Goal: Task Accomplishment & Management: Use online tool/utility

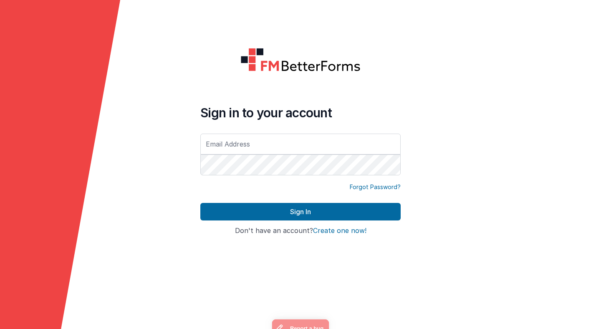
type input "[PERSON_NAME][EMAIL_ADDRESS][PERSON_NAME][DOMAIN_NAME]"
click at [269, 131] on div "Sign in to your account [PERSON_NAME][EMAIL_ADDRESS][PERSON_NAME][DOMAIN_NAME]" at bounding box center [300, 141] width 200 height 72
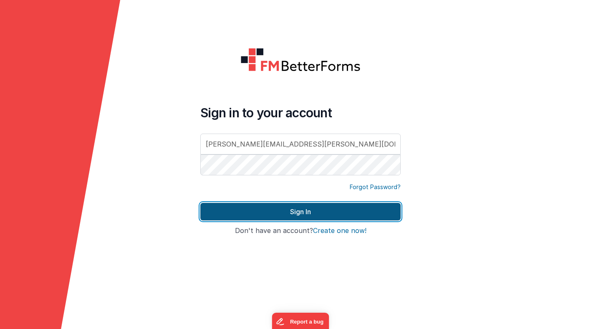
click at [278, 211] on button "Sign In" at bounding box center [300, 212] width 200 height 18
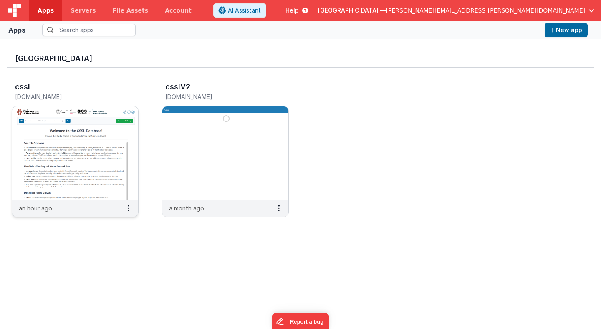
click at [129, 121] on img at bounding box center [75, 153] width 126 height 94
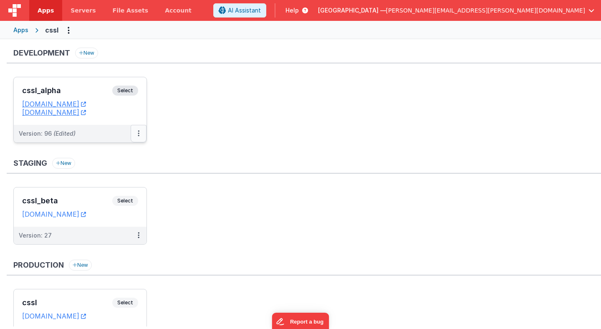
click at [139, 133] on icon at bounding box center [139, 133] width 2 height 0
click at [136, 98] on div at bounding box center [300, 164] width 601 height 329
click at [129, 89] on span "Select" at bounding box center [125, 91] width 26 height 10
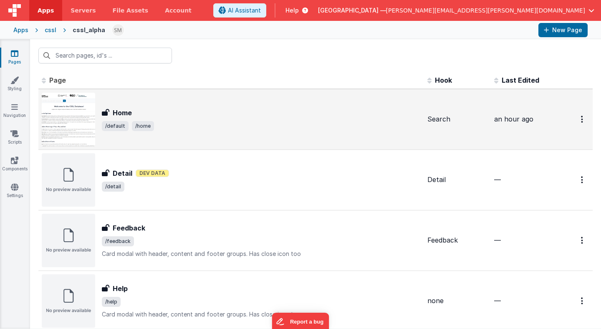
click at [144, 130] on span "/home" at bounding box center [143, 126] width 22 height 10
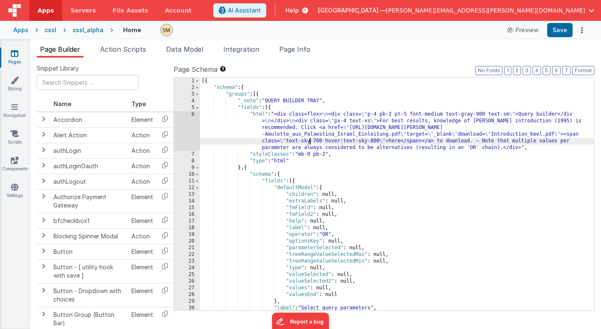
click at [311, 144] on div "[{ "schema" : { "groups" : [{ "_note" : "QUERY BUILDER TRAY" , "fields" : [{ "h…" at bounding box center [397, 201] width 394 height 246
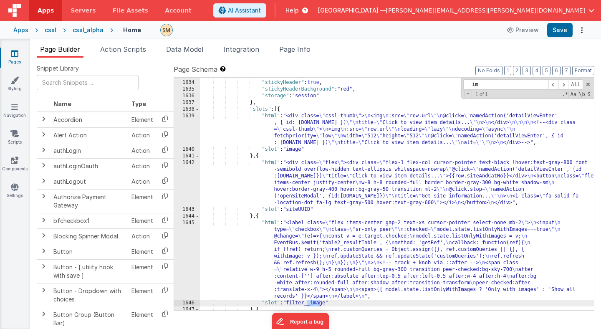
scroll to position [11117, 0]
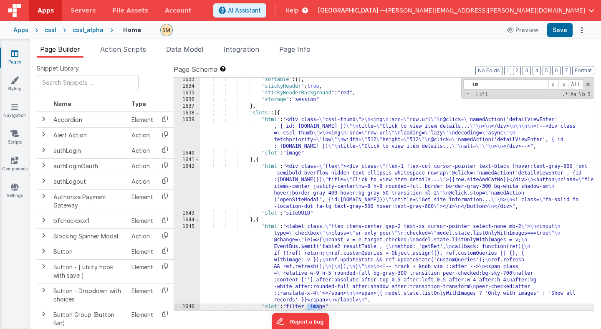
type input "__im"
click at [347, 135] on div ""sortable" : [ ] , "stickyHeader" : true , "stickyHeaderBackground" : "red" , "…" at bounding box center [397, 199] width 394 height 246
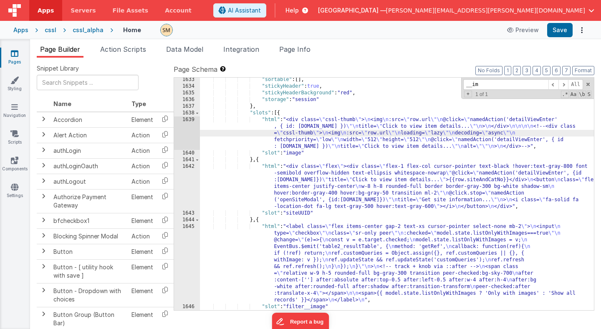
click at [187, 134] on div "1639" at bounding box center [187, 132] width 26 height 33
